Goal: Information Seeking & Learning: Learn about a topic

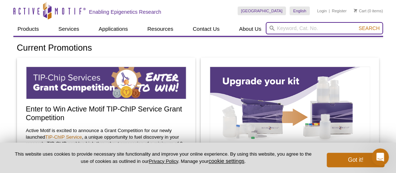
click at [292, 28] on input "search" at bounding box center [324, 28] width 117 height 12
type input "shirts"
click at [357, 25] on button "Search" at bounding box center [369, 28] width 25 height 7
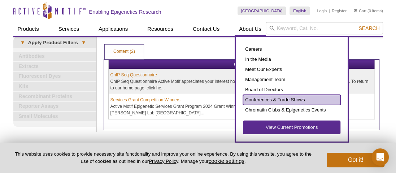
click at [261, 97] on link "Conferences & Trade Shows" at bounding box center [292, 100] width 98 height 10
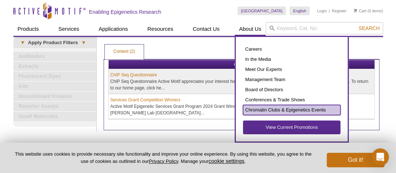
click at [262, 106] on link "Chromatin Clubs & Epigenetics Events" at bounding box center [292, 110] width 98 height 10
click at [262, 109] on link "Chromatin Clubs & Epigenetics Events" at bounding box center [292, 110] width 98 height 10
click at [301, 109] on link "Chromatin Clubs & Epigenetics Events" at bounding box center [292, 110] width 98 height 10
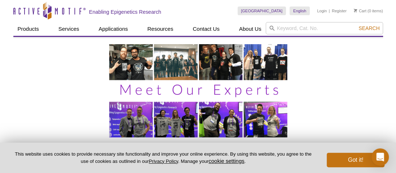
click at [126, 65] on img at bounding box center [198, 90] width 181 height 95
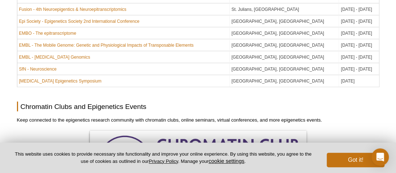
scroll to position [627, 0]
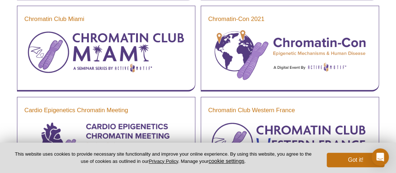
scroll to position [737, 0]
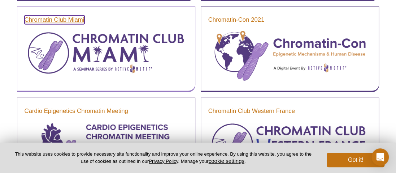
click at [82, 22] on link "Chromatin Club Miami" at bounding box center [55, 20] width 60 height 9
click at [74, 20] on link "Chromatin Club Miami" at bounding box center [55, 20] width 60 height 9
click at [74, 21] on link "Chromatin Club Miami" at bounding box center [55, 20] width 60 height 9
